Goal: Navigation & Orientation: Find specific page/section

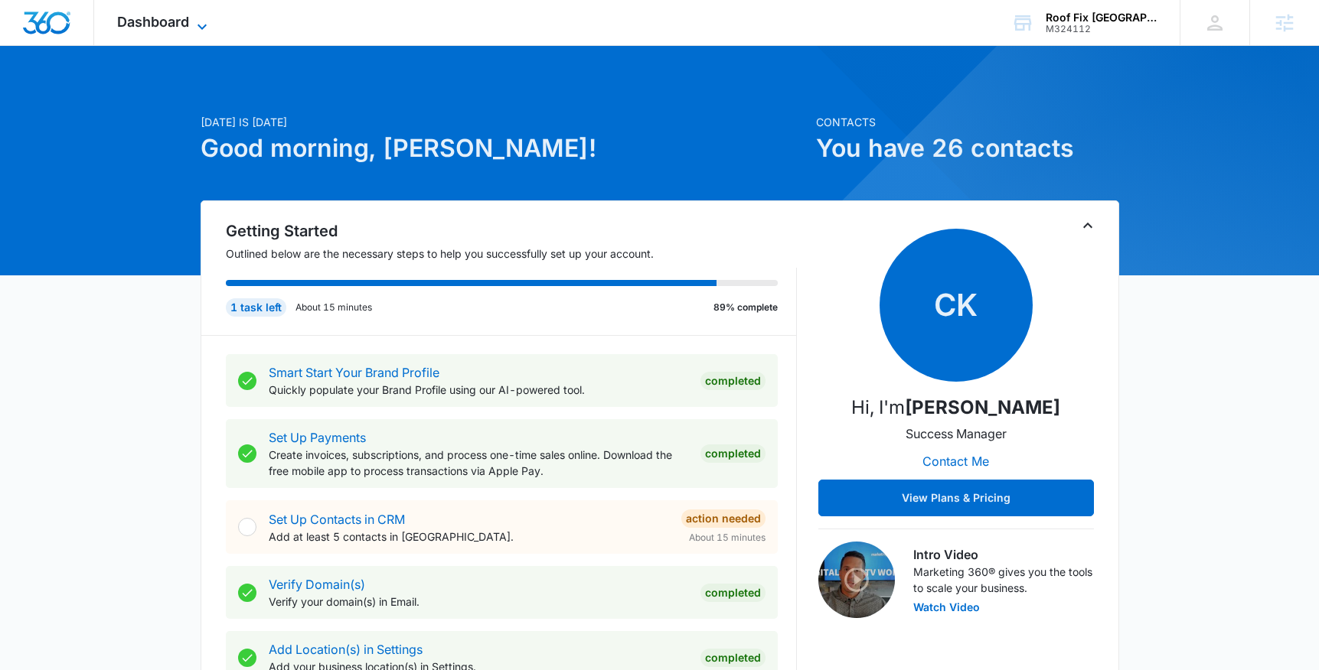
click at [165, 24] on span "Dashboard" at bounding box center [153, 22] width 72 height 16
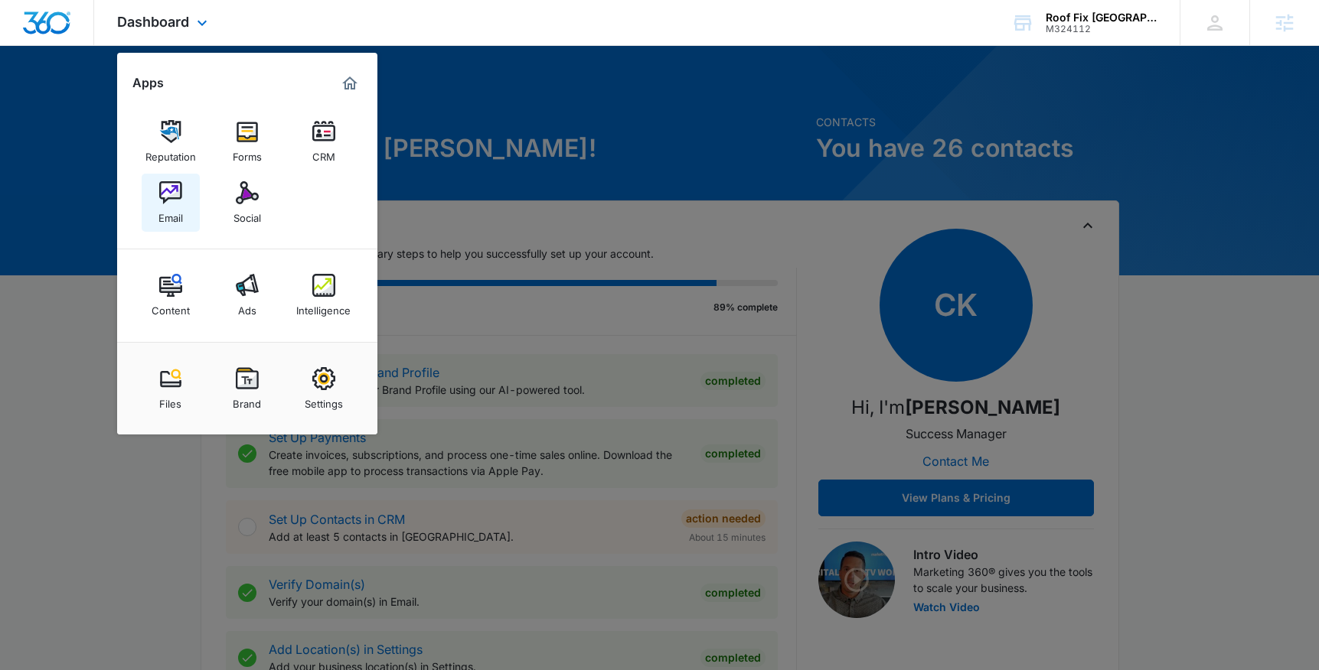
click at [177, 201] on img at bounding box center [170, 192] width 23 height 23
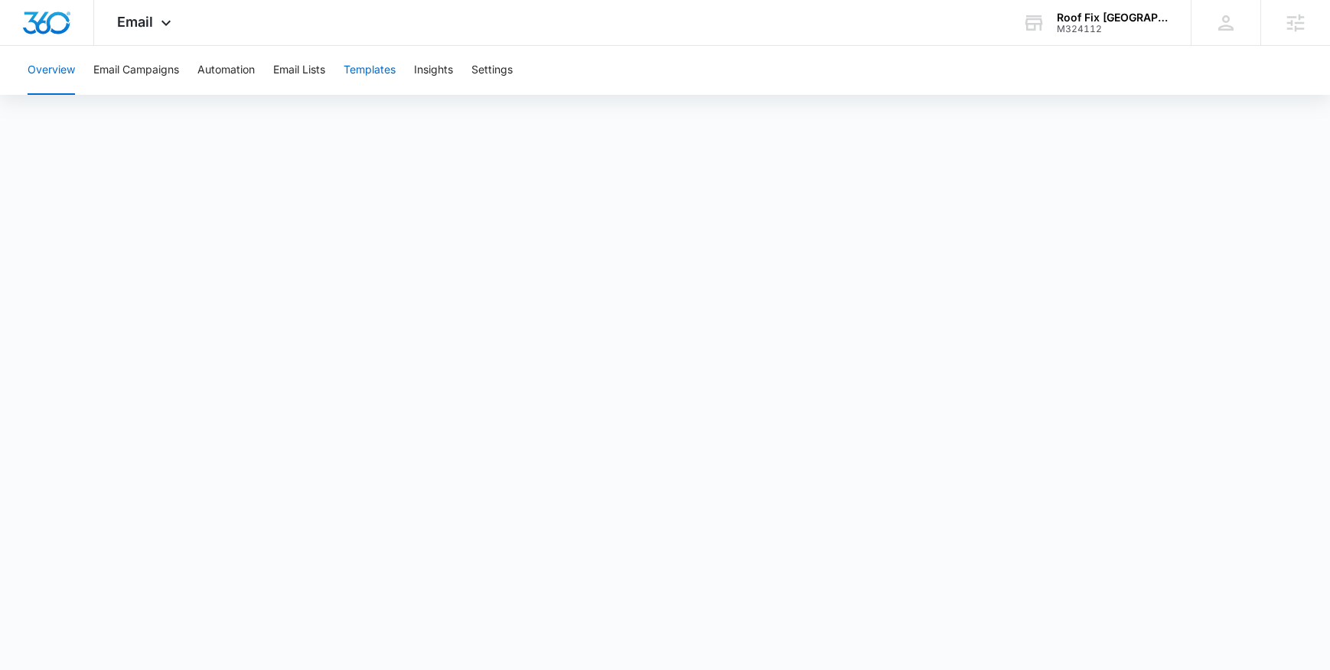
click at [355, 72] on button "Templates" at bounding box center [370, 70] width 52 height 49
click at [165, 25] on icon at bounding box center [166, 27] width 18 height 18
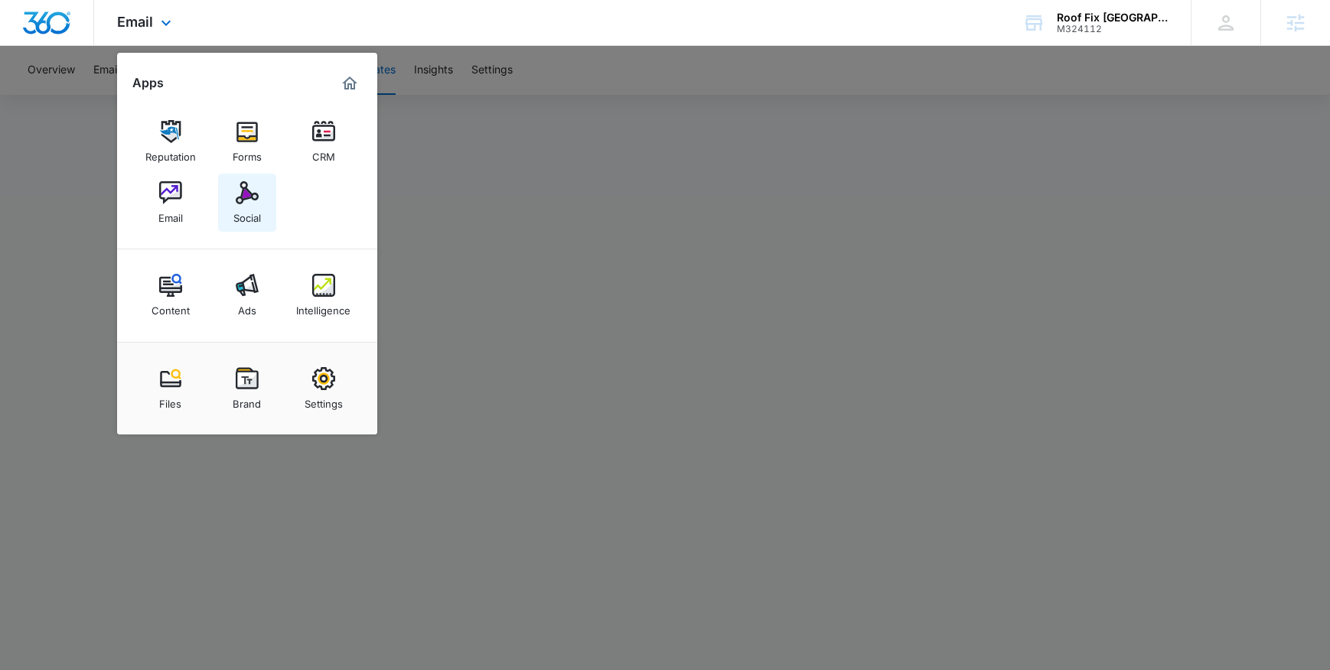
click at [243, 199] on img at bounding box center [247, 192] width 23 height 23
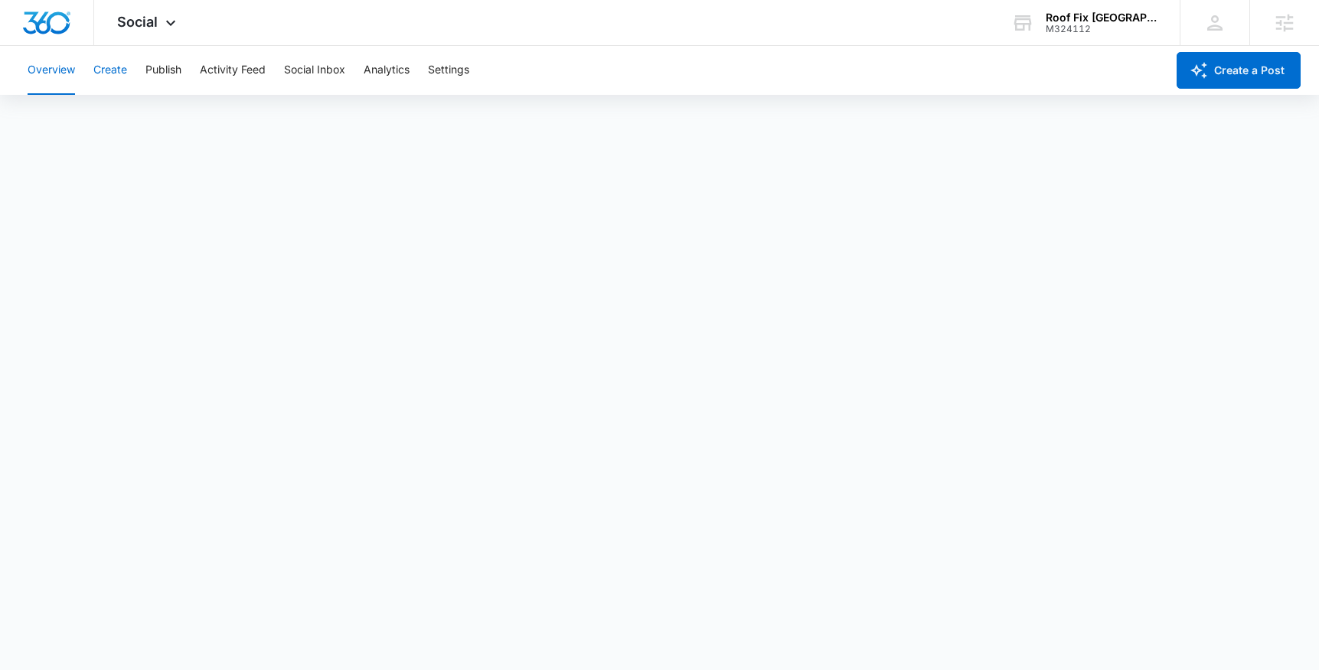
click at [118, 73] on button "Create" at bounding box center [110, 70] width 34 height 49
click at [161, 22] on icon at bounding box center [170, 27] width 18 height 18
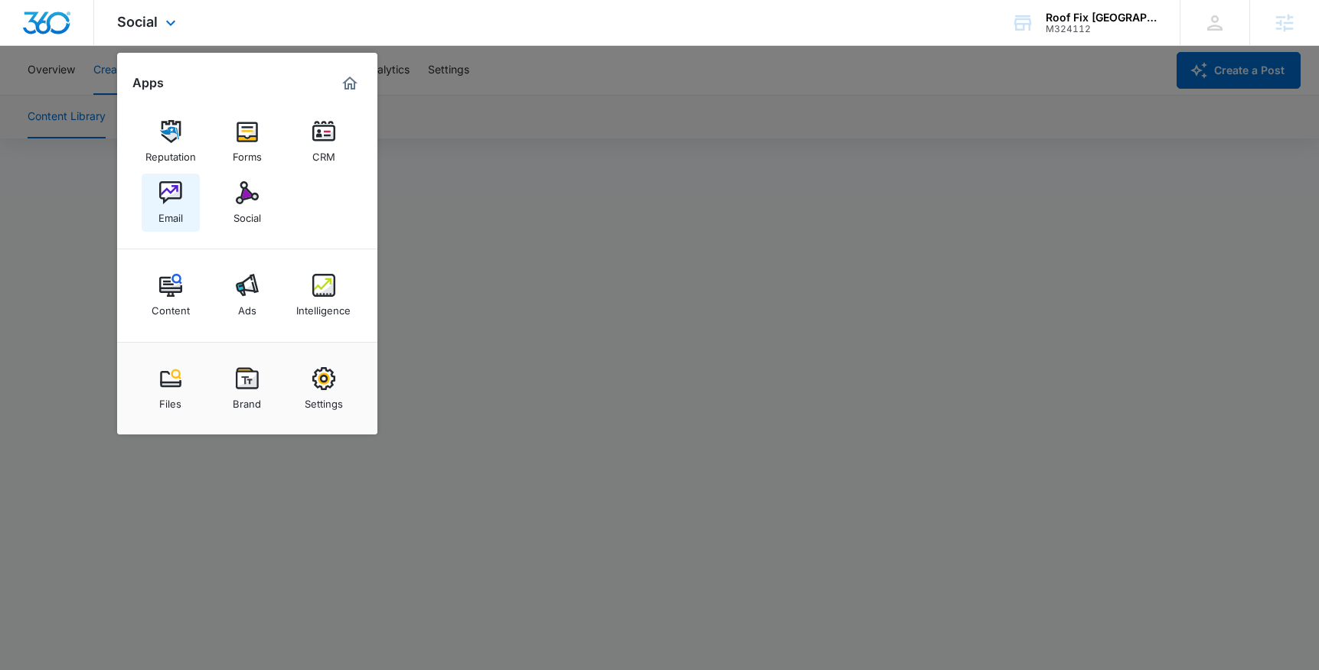
click at [168, 201] on img at bounding box center [170, 192] width 23 height 23
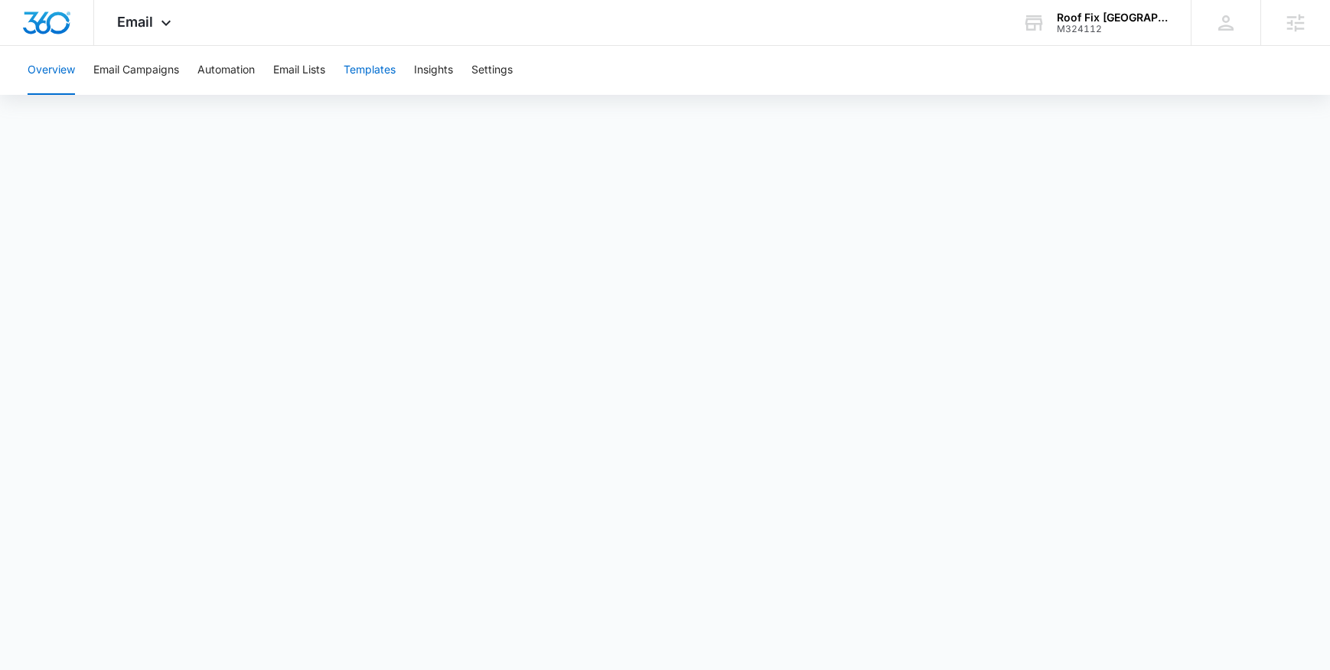
click at [364, 70] on button "Templates" at bounding box center [370, 70] width 52 height 49
click at [168, 27] on icon at bounding box center [166, 27] width 18 height 18
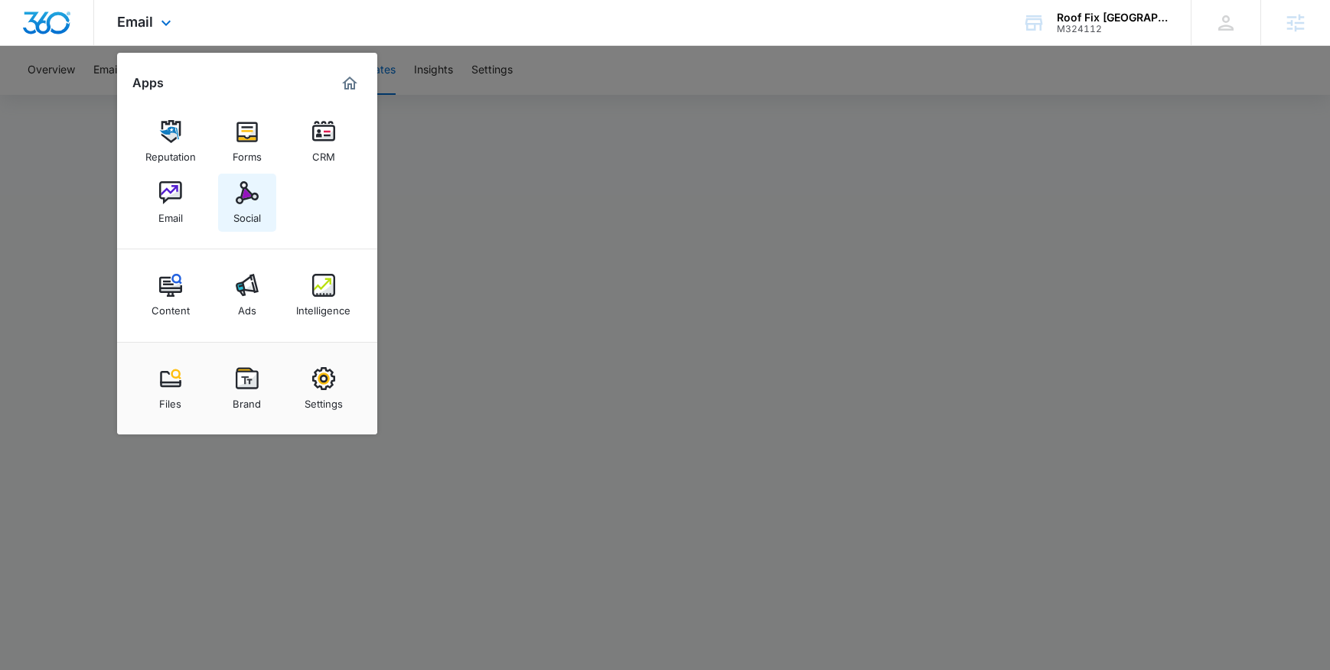
click at [240, 193] on img at bounding box center [247, 192] width 23 height 23
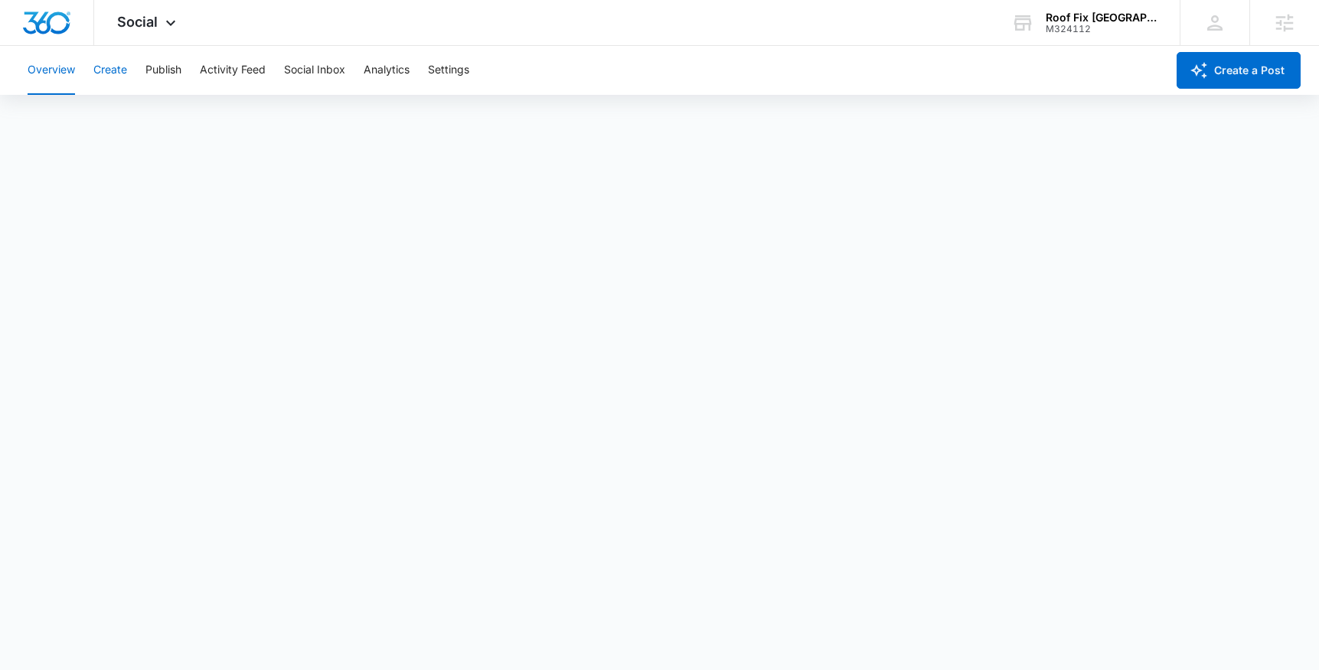
click at [123, 70] on button "Create" at bounding box center [110, 70] width 34 height 49
click at [136, 27] on span "Social" at bounding box center [137, 22] width 41 height 16
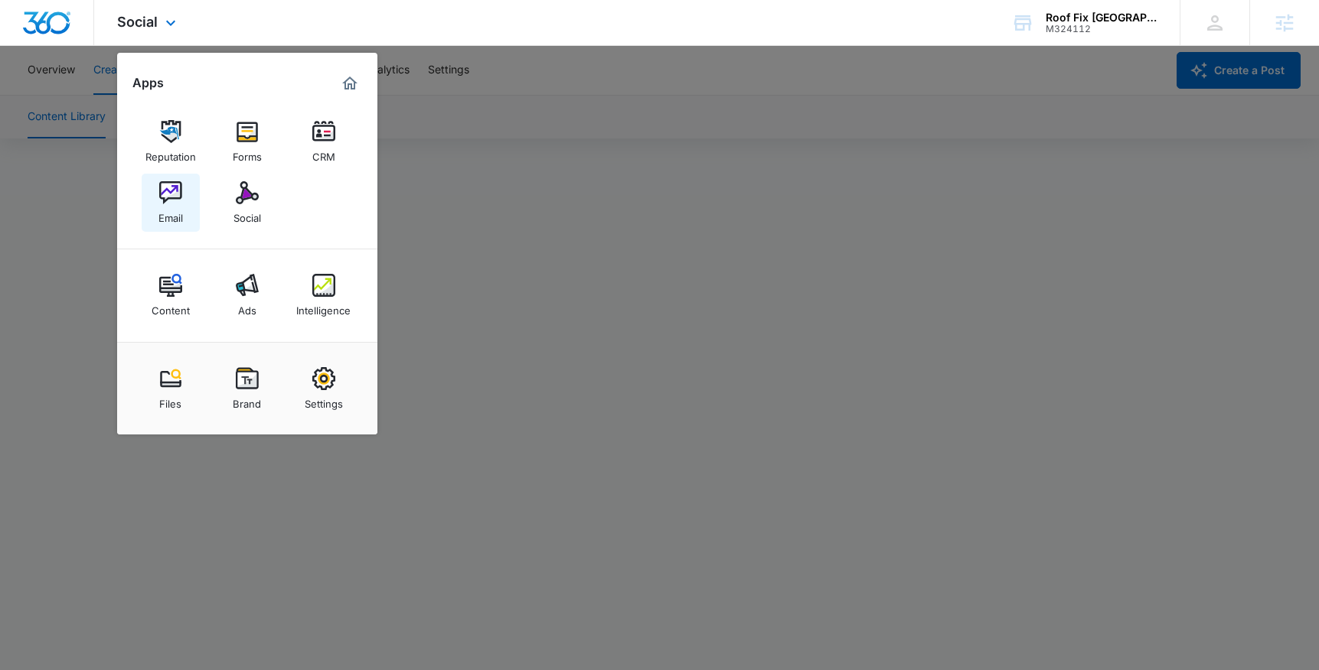
click at [175, 204] on img at bounding box center [170, 192] width 23 height 23
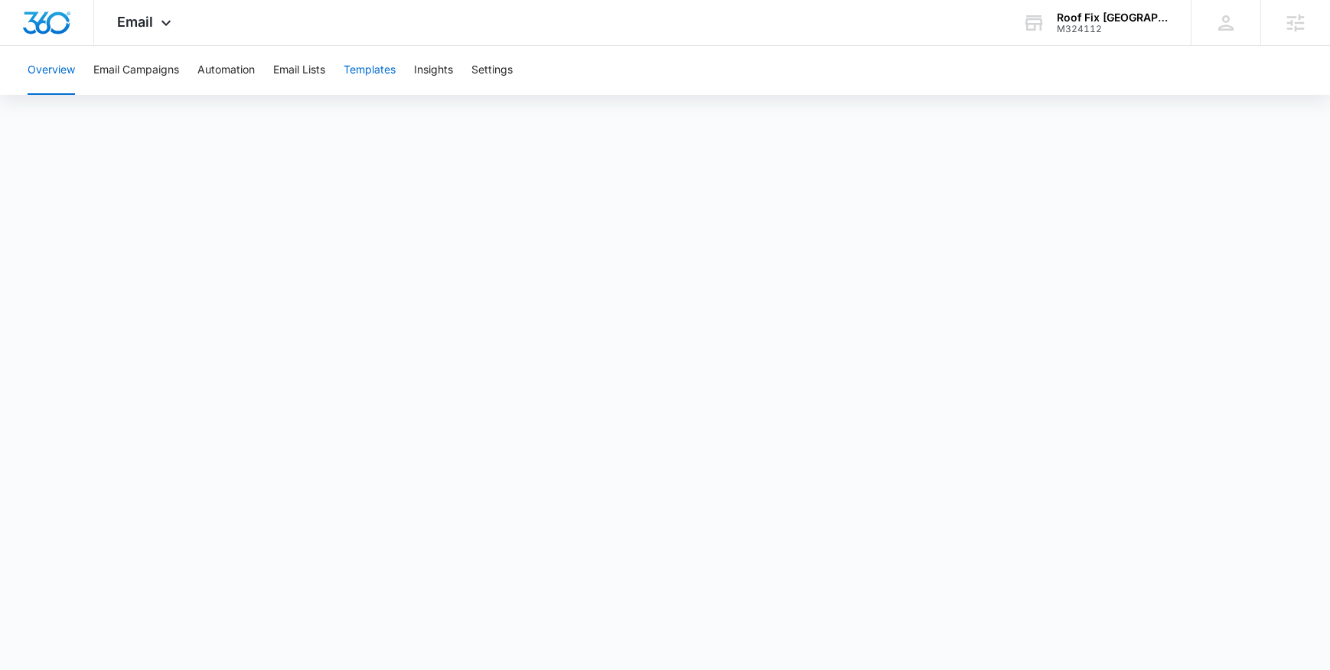
click at [364, 70] on button "Templates" at bounding box center [370, 70] width 52 height 49
click at [157, 18] on icon at bounding box center [166, 27] width 18 height 18
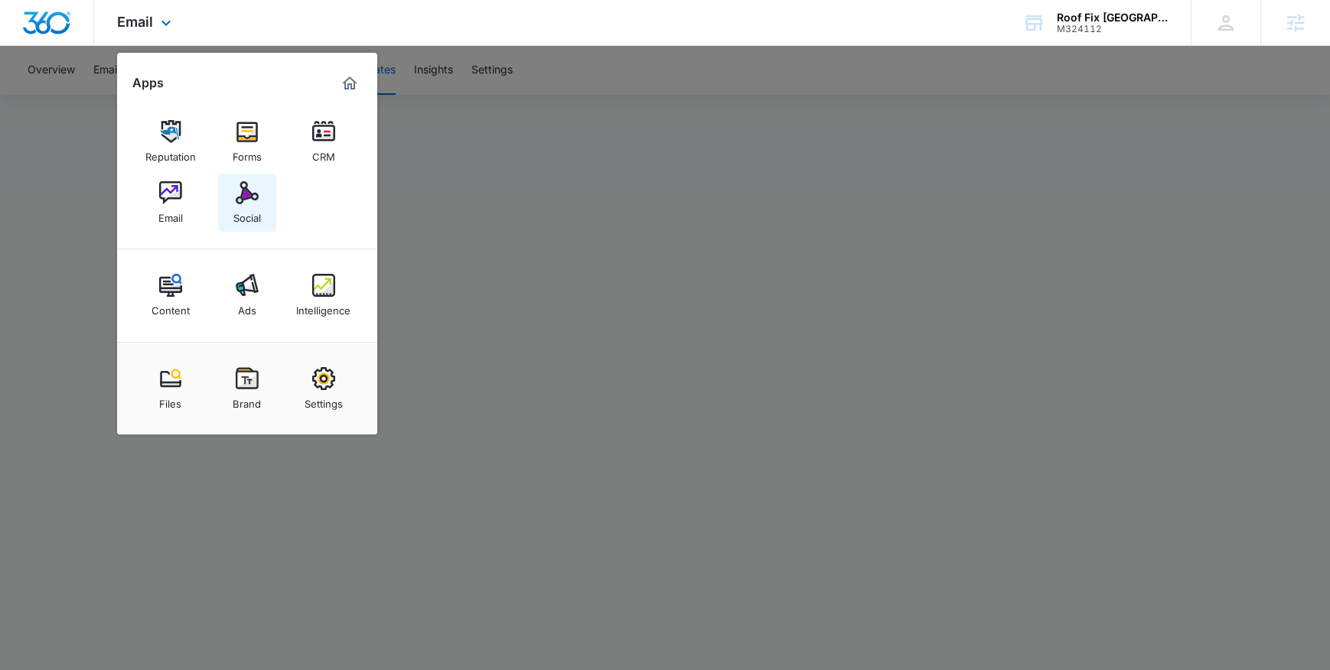
click at [250, 202] on img at bounding box center [247, 192] width 23 height 23
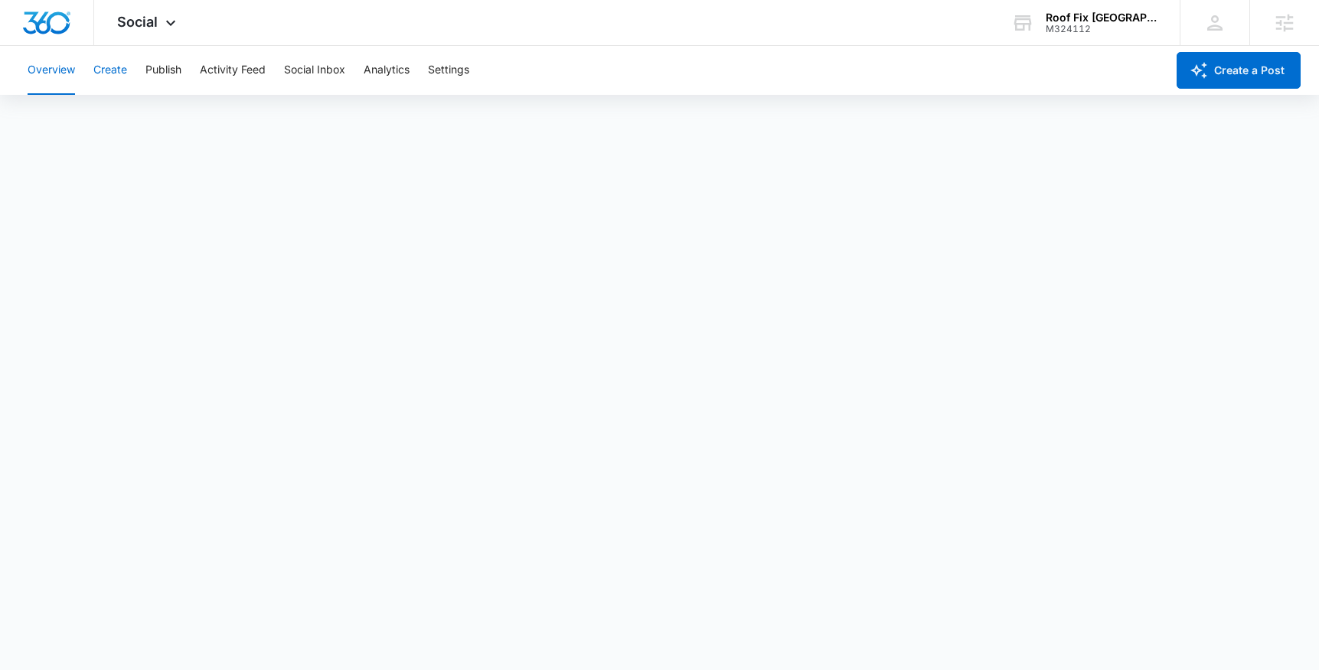
click at [100, 71] on button "Create" at bounding box center [110, 70] width 34 height 49
click at [140, 114] on button "Approvals" at bounding box center [149, 117] width 51 height 43
